Goal: Find specific page/section: Find specific page/section

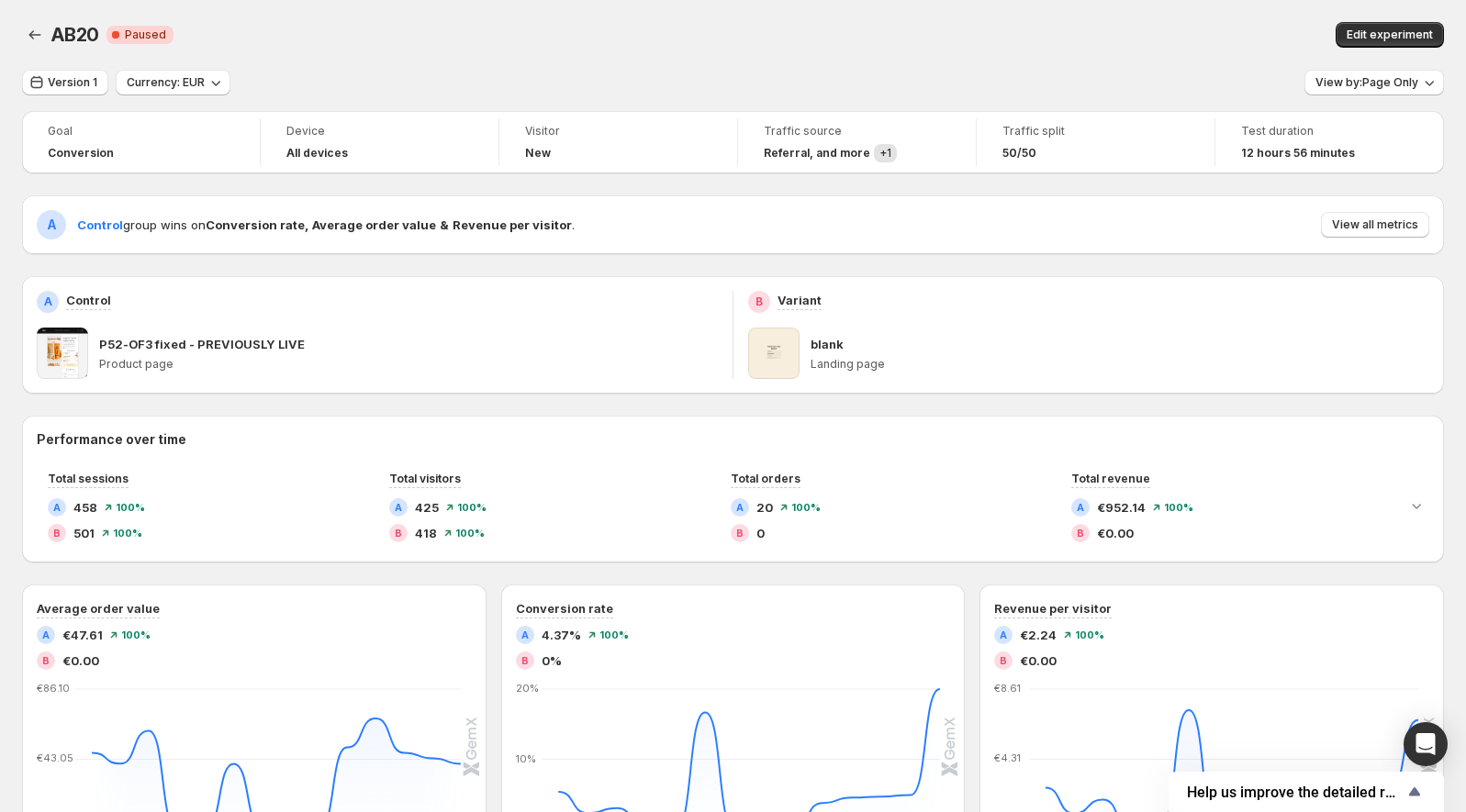
scroll to position [193, 0]
click at [26, 28] on icon "Back" at bounding box center [35, 35] width 18 height 18
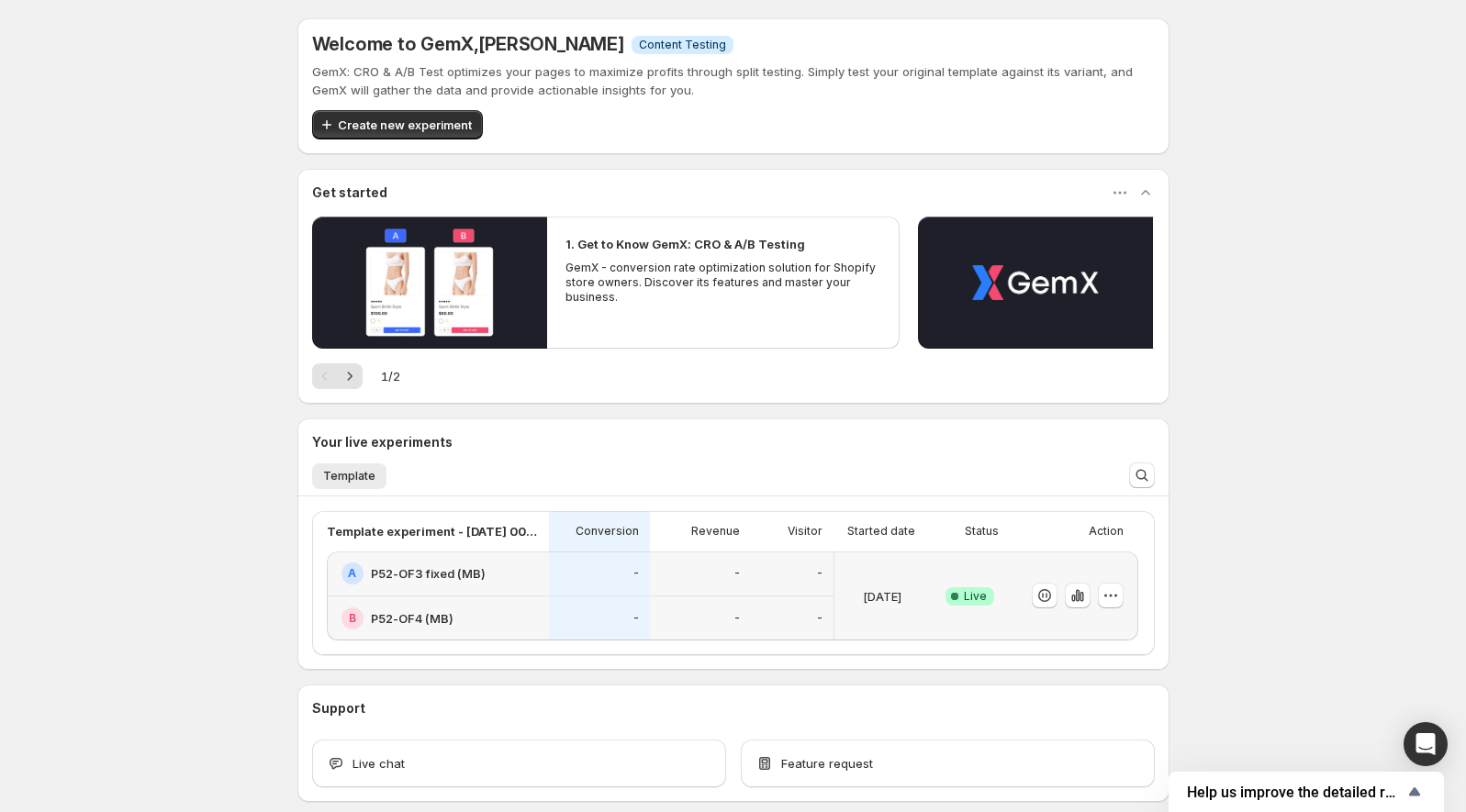
scroll to position [88, 0]
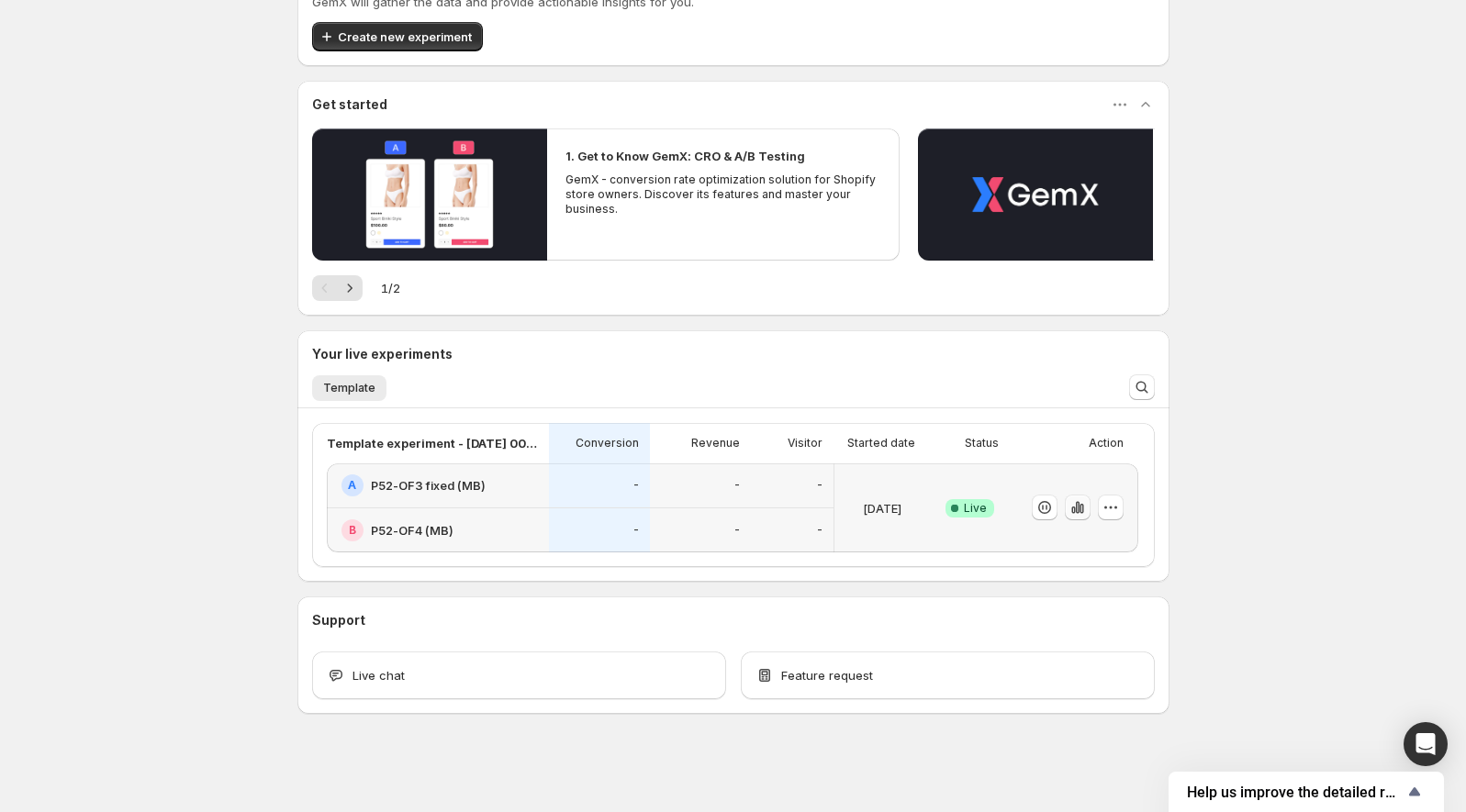
click at [1072, 502] on icon "button" at bounding box center [1078, 508] width 18 height 18
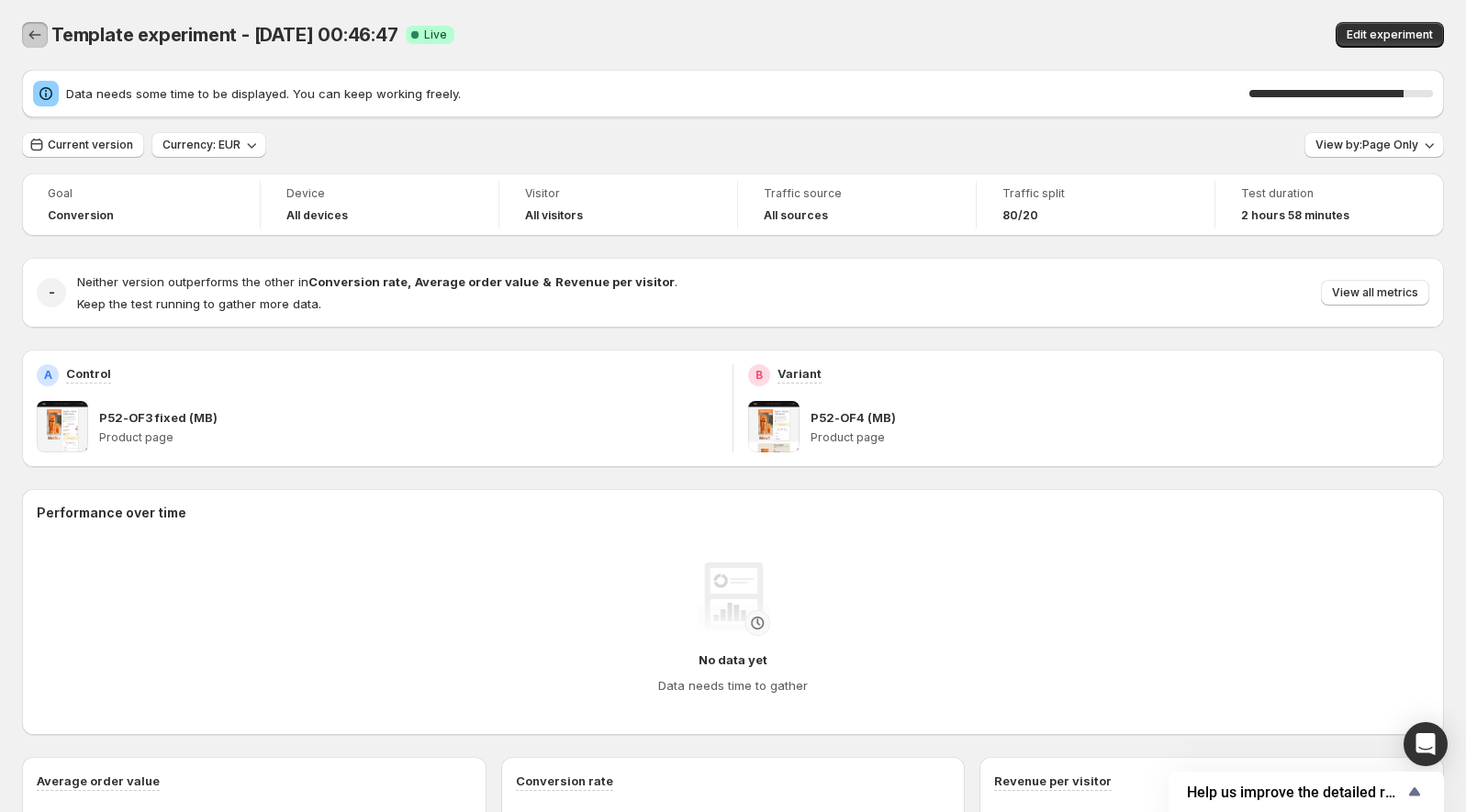
click at [23, 38] on button "Back" at bounding box center [35, 35] width 26 height 26
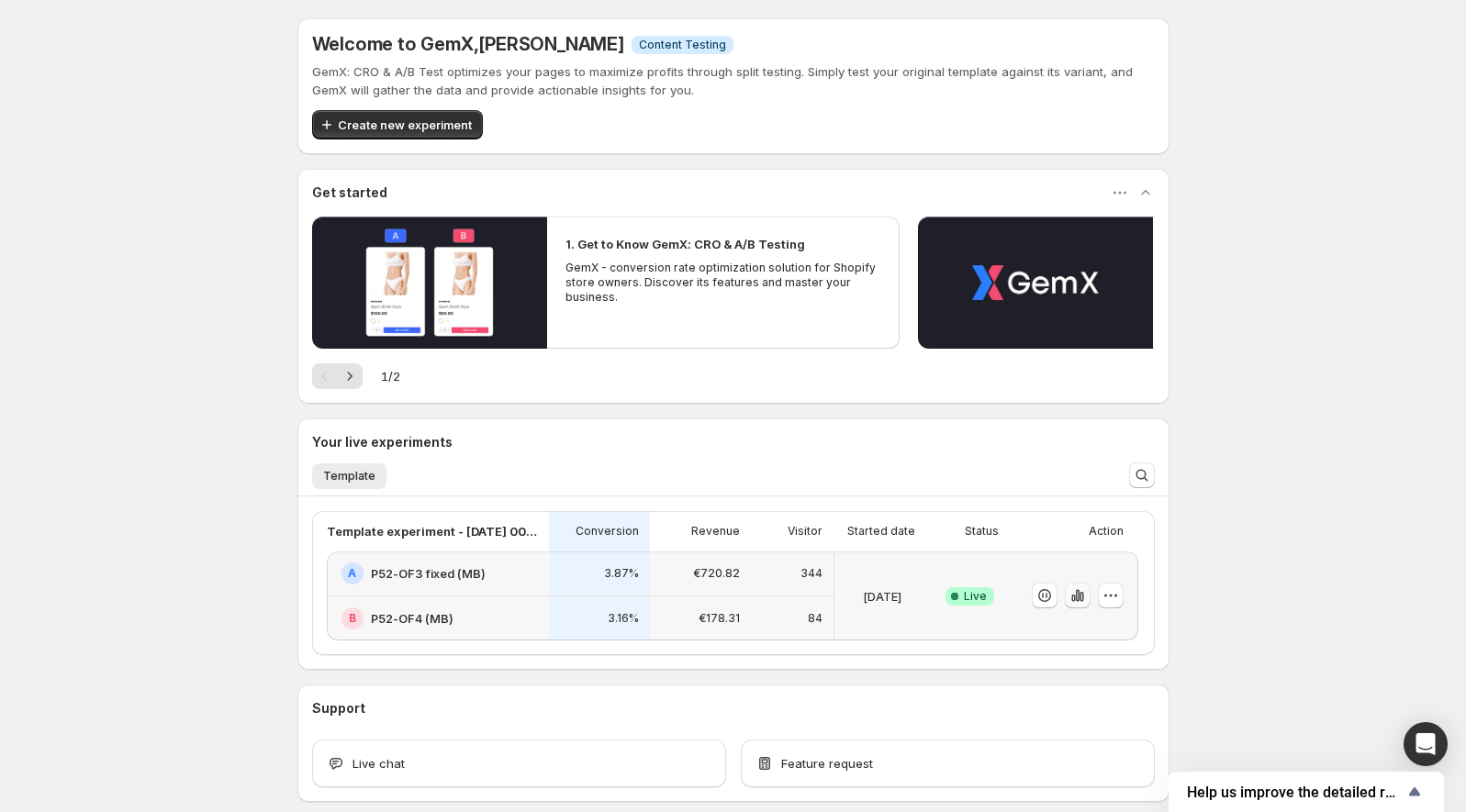
click at [1080, 594] on icon "button" at bounding box center [1082, 597] width 4 height 10
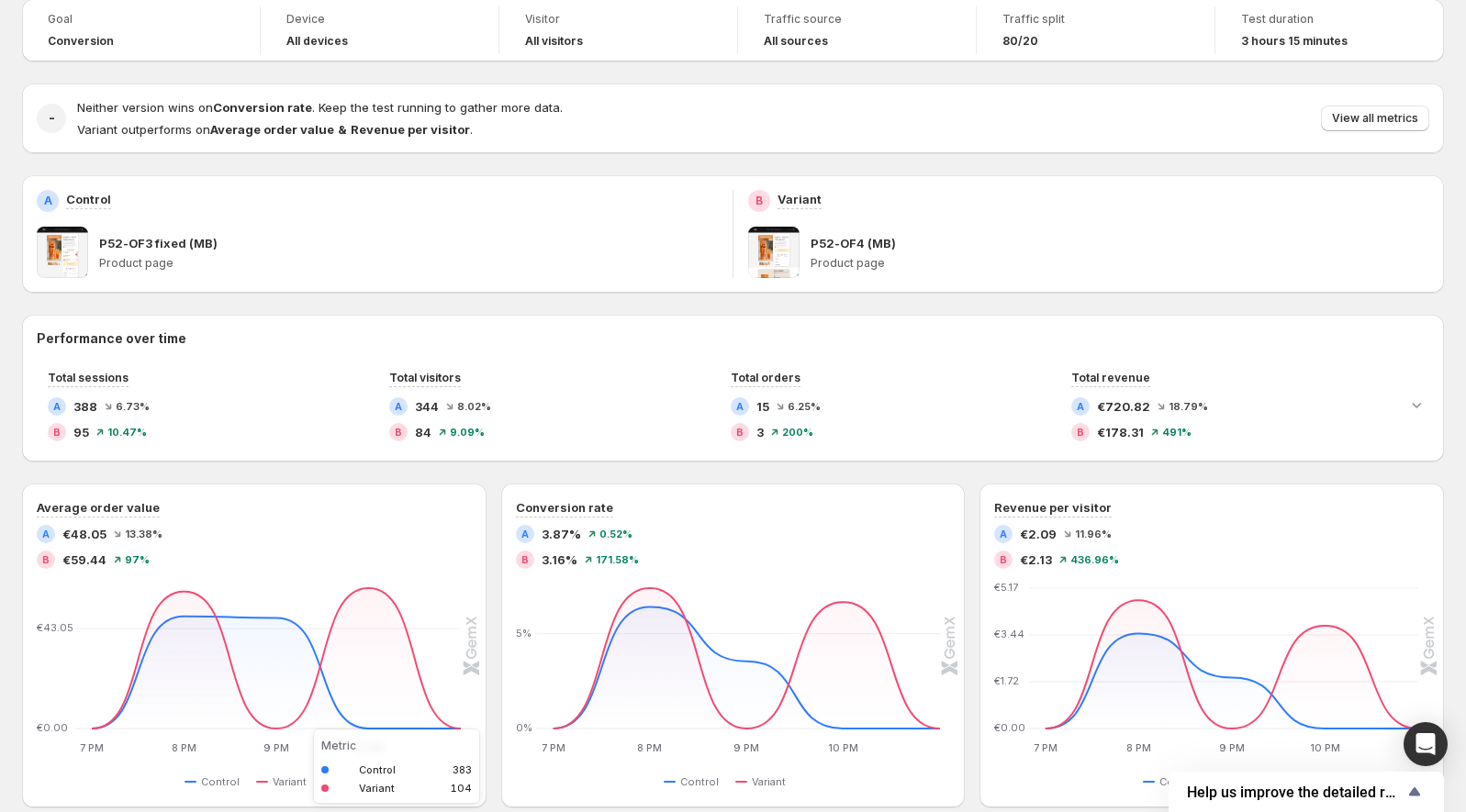
scroll to position [119, 0]
